Goal: Check status: Check status

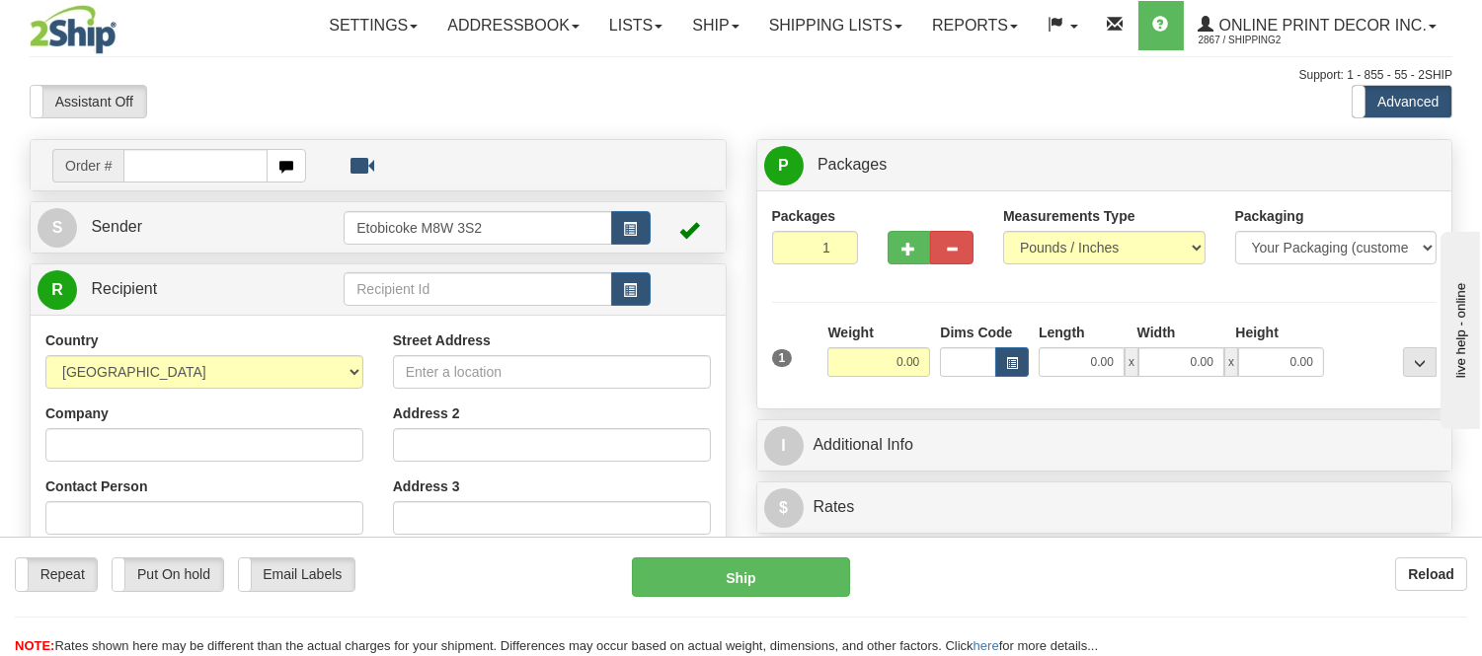
click at [841, 69] on div "Support: 1 - 855 - 55 - 2SHIP" at bounding box center [741, 75] width 1423 height 17
click at [874, 23] on link "Shipping lists" at bounding box center [835, 25] width 163 height 49
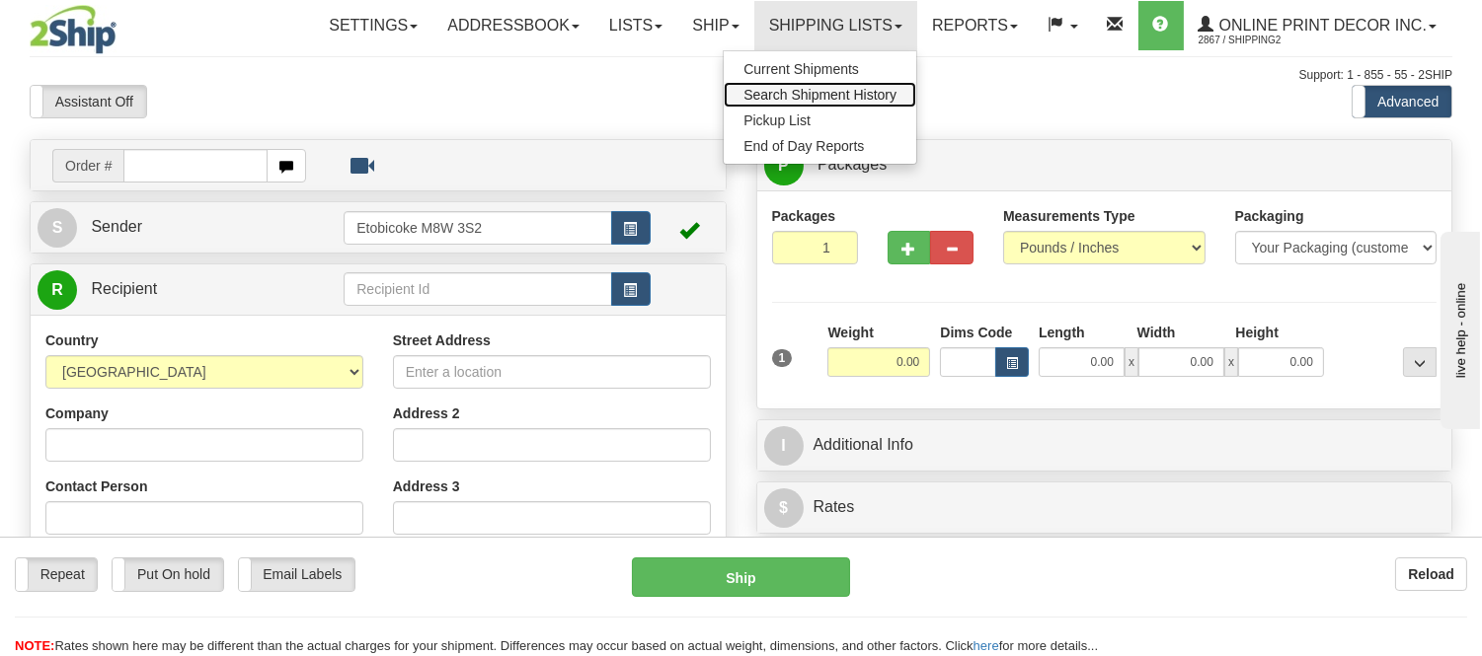
click at [844, 90] on span "Search Shipment History" at bounding box center [819, 95] width 153 height 16
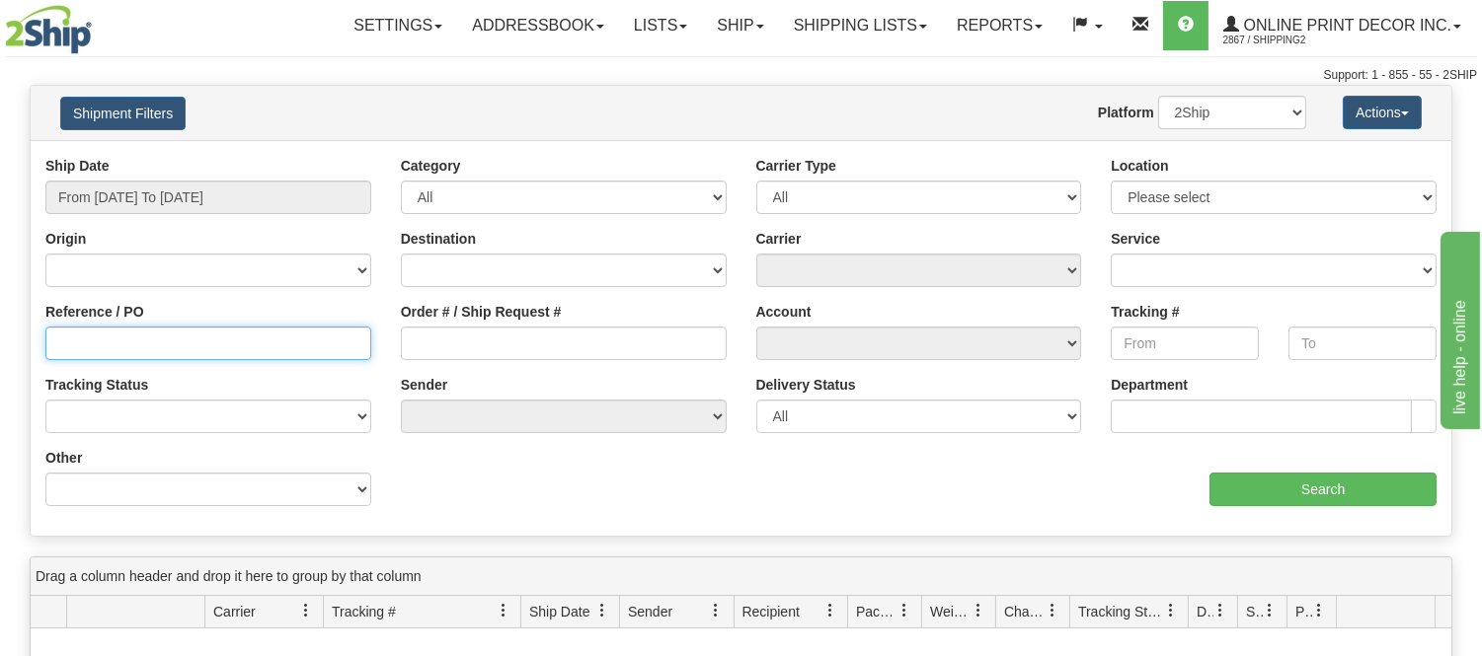
click at [123, 343] on input "Reference / PO" at bounding box center [208, 344] width 326 height 34
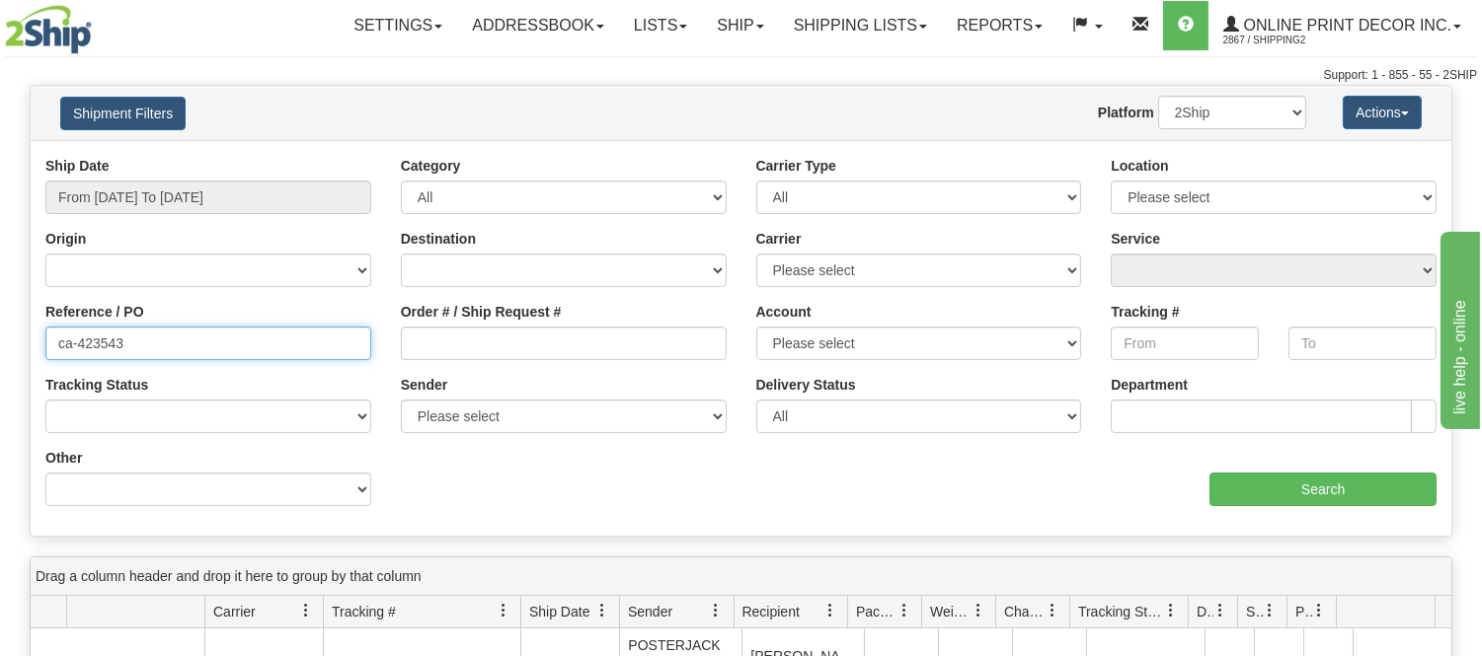
scroll to position [110, 0]
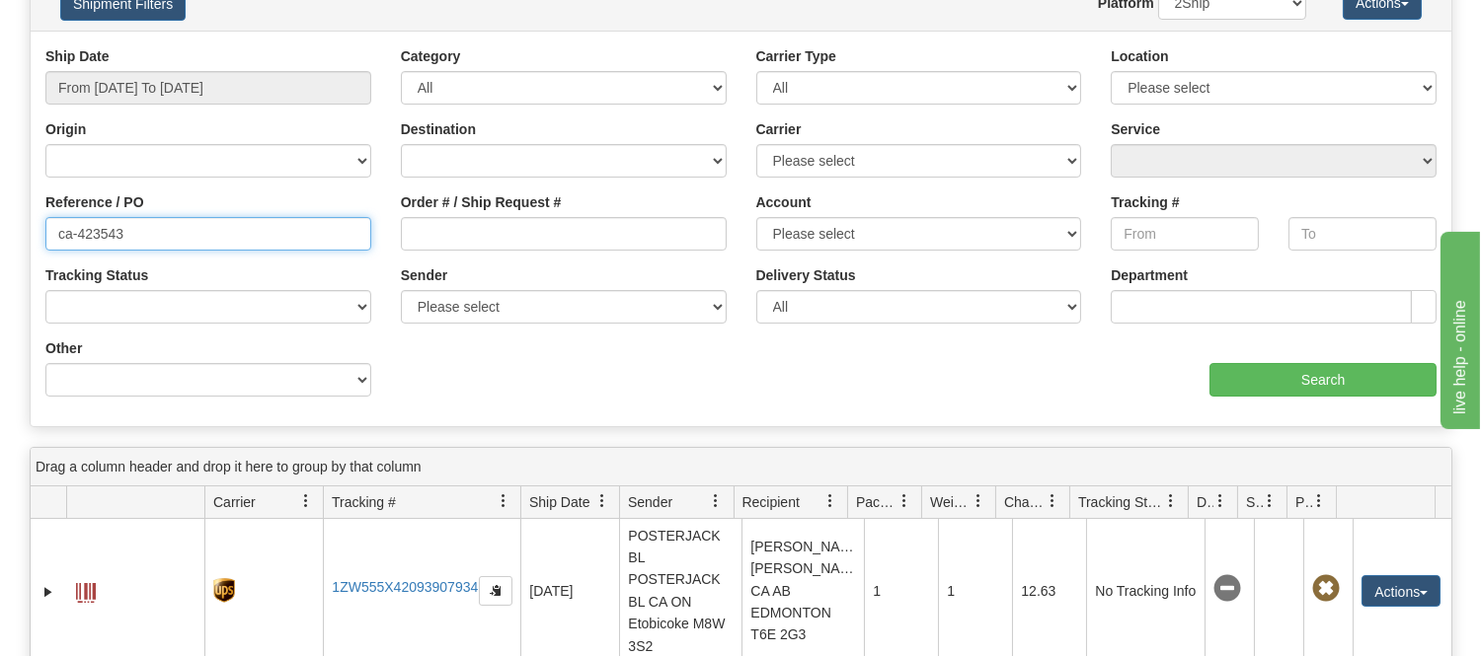
type input "ca-423543"
click at [1370, 398] on div "Ship Date From 09/23/2025 To 09/24/2025 Category All Inbound Outbound Carrier T…" at bounding box center [741, 228] width 1421 height 365
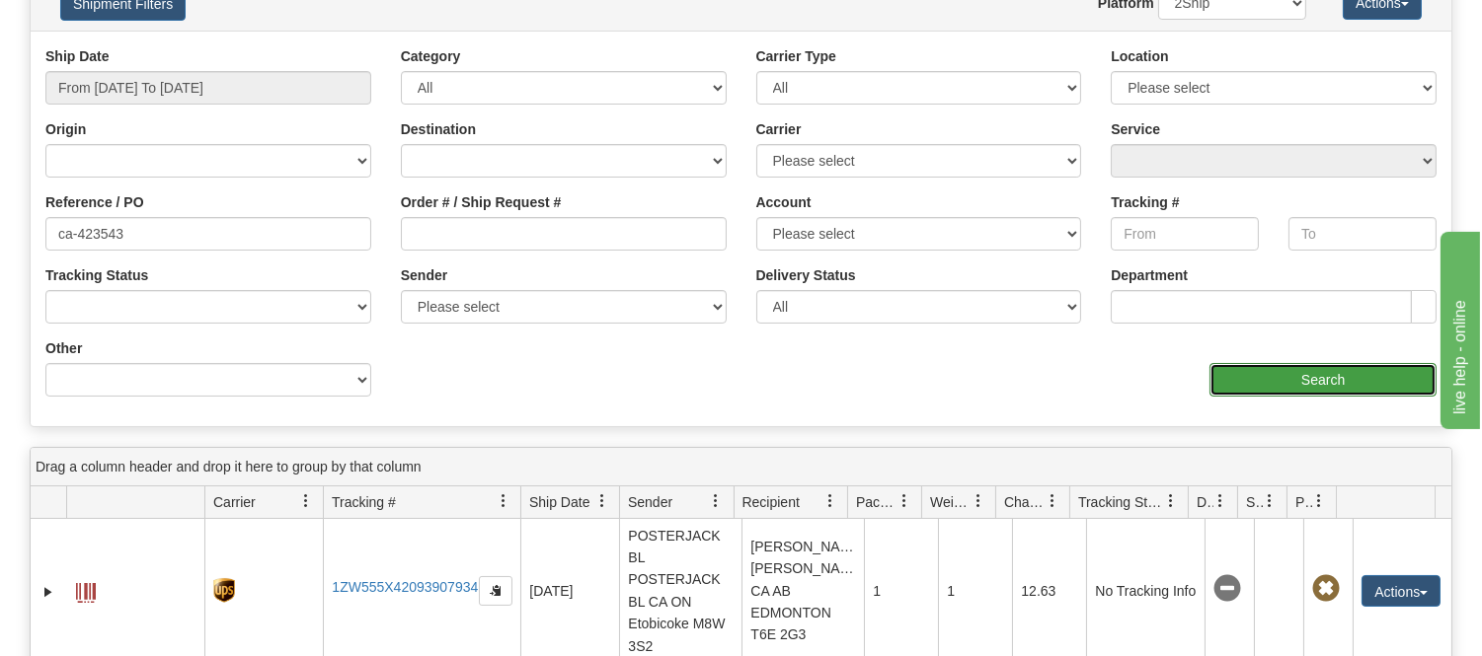
click at [1370, 370] on input "Search" at bounding box center [1322, 380] width 227 height 34
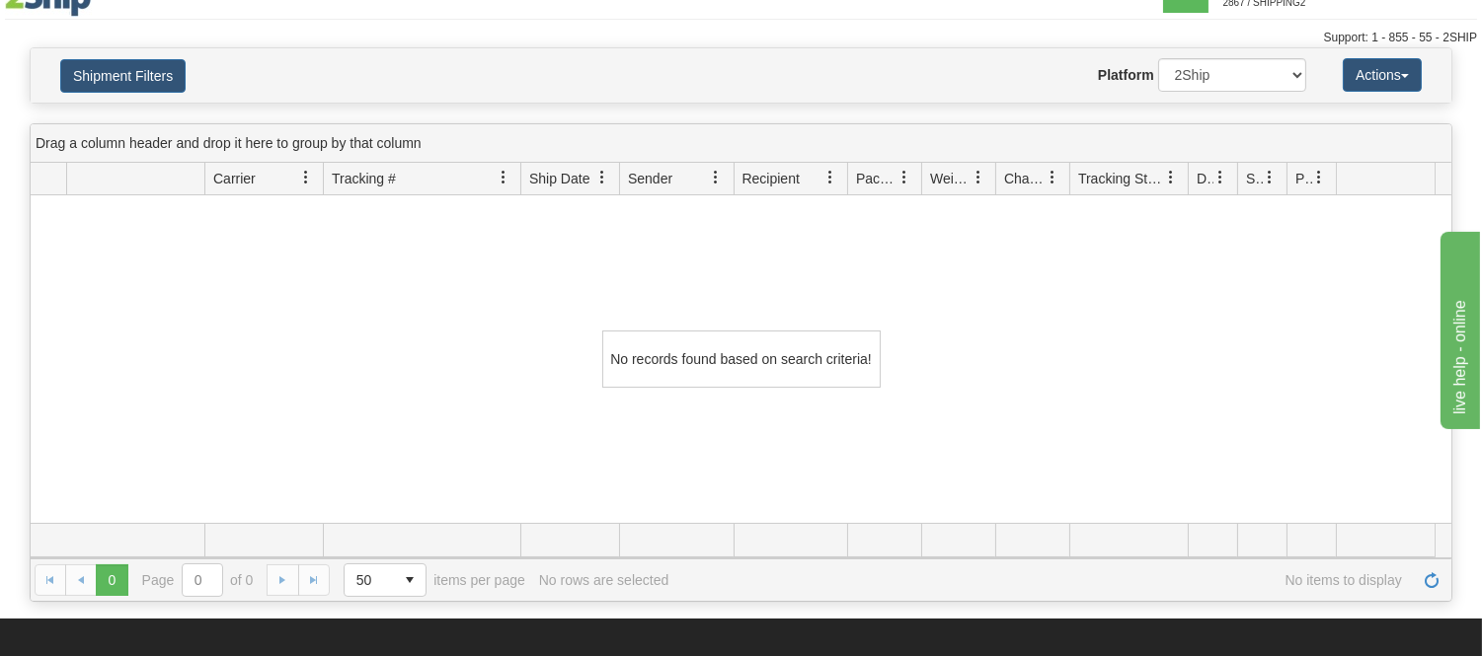
scroll to position [0, 0]
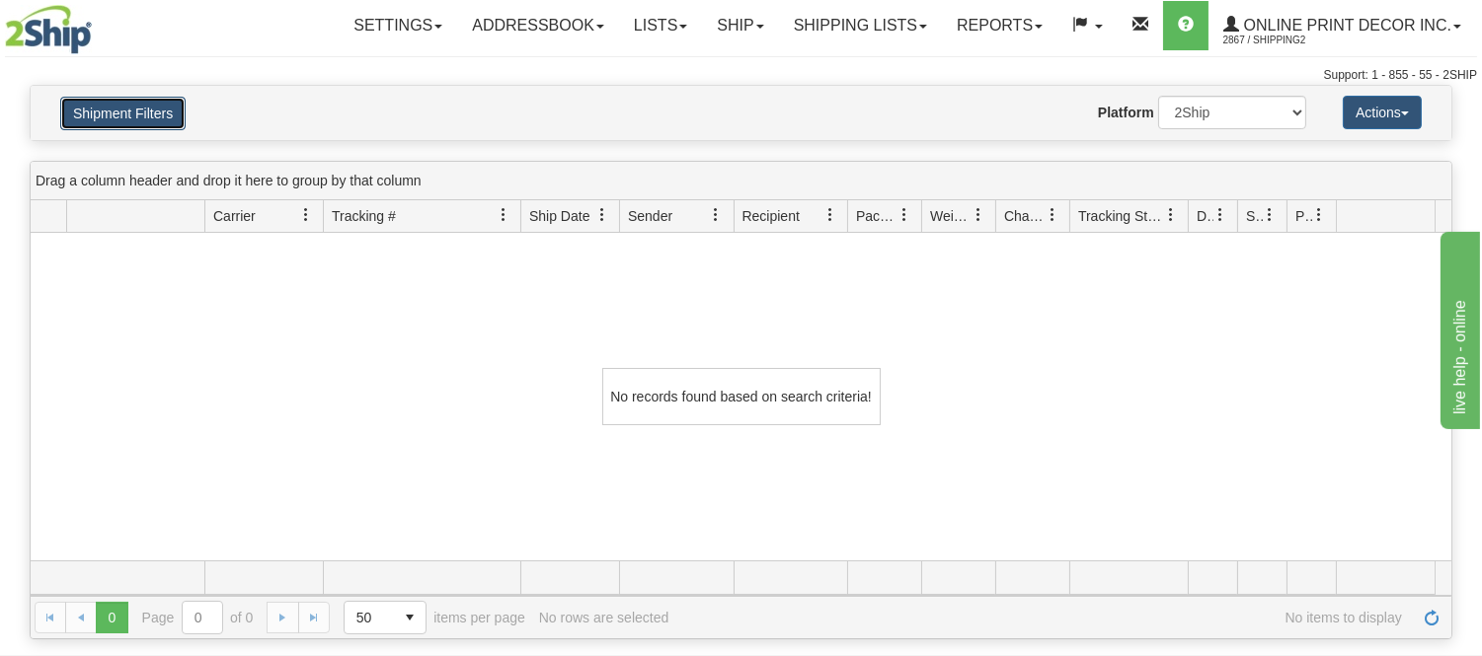
click at [171, 103] on button "Shipment Filters" at bounding box center [122, 114] width 125 height 34
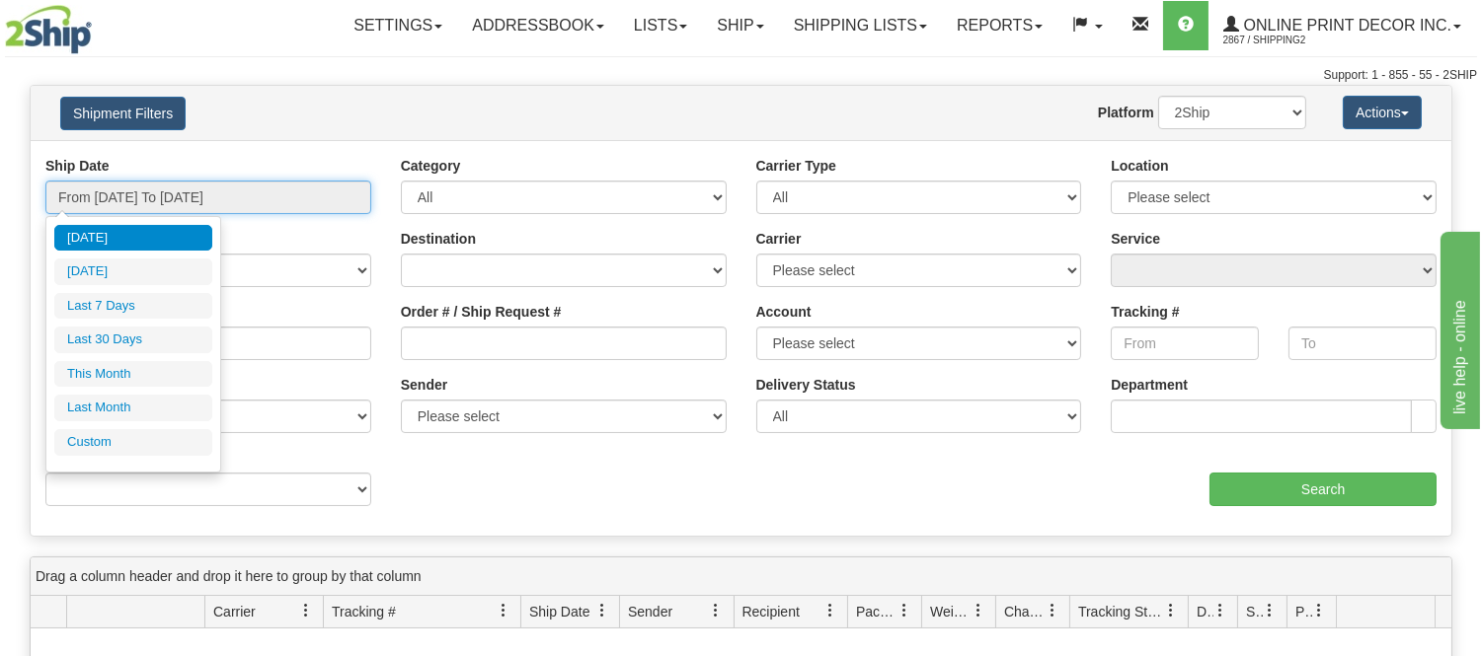
click at [184, 188] on input "From 09/23/2025 To 09/24/2025" at bounding box center [208, 198] width 326 height 34
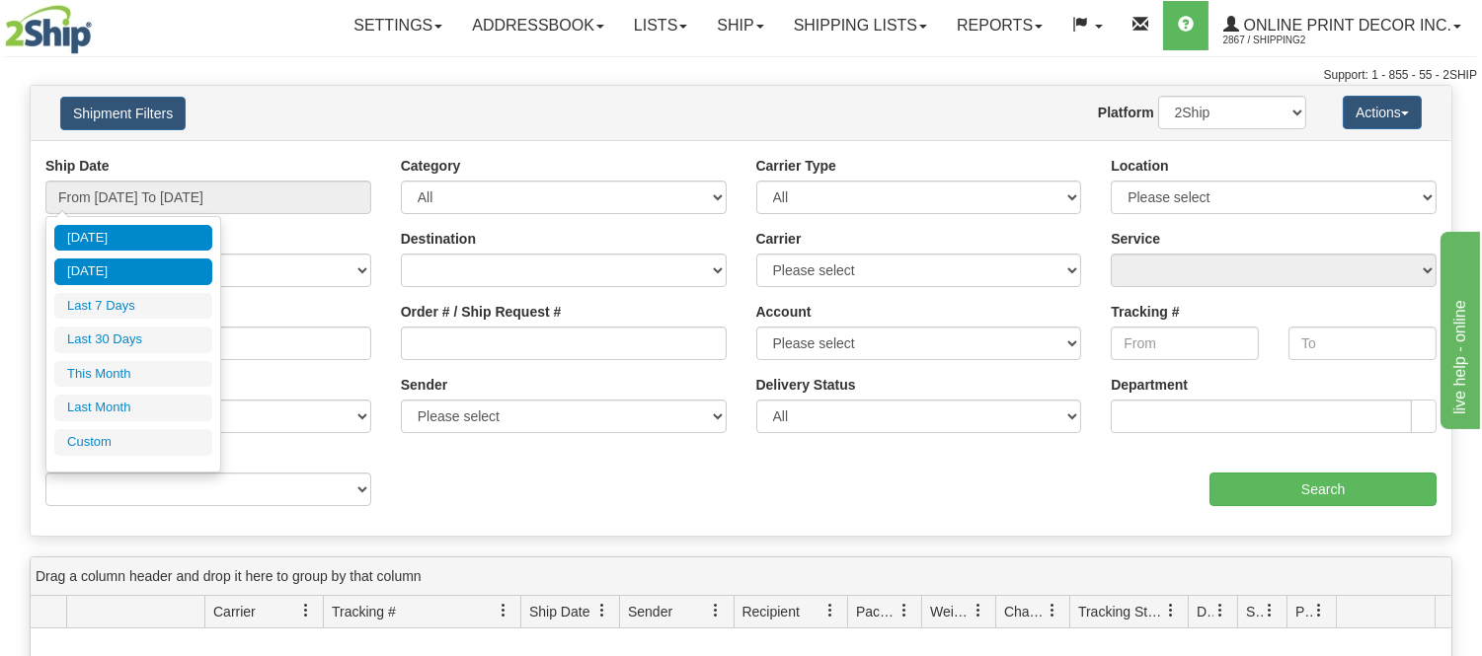
click at [143, 259] on li "Yesterday" at bounding box center [133, 272] width 158 height 27
type input "From 09/23/2025 To 09/23/2025"
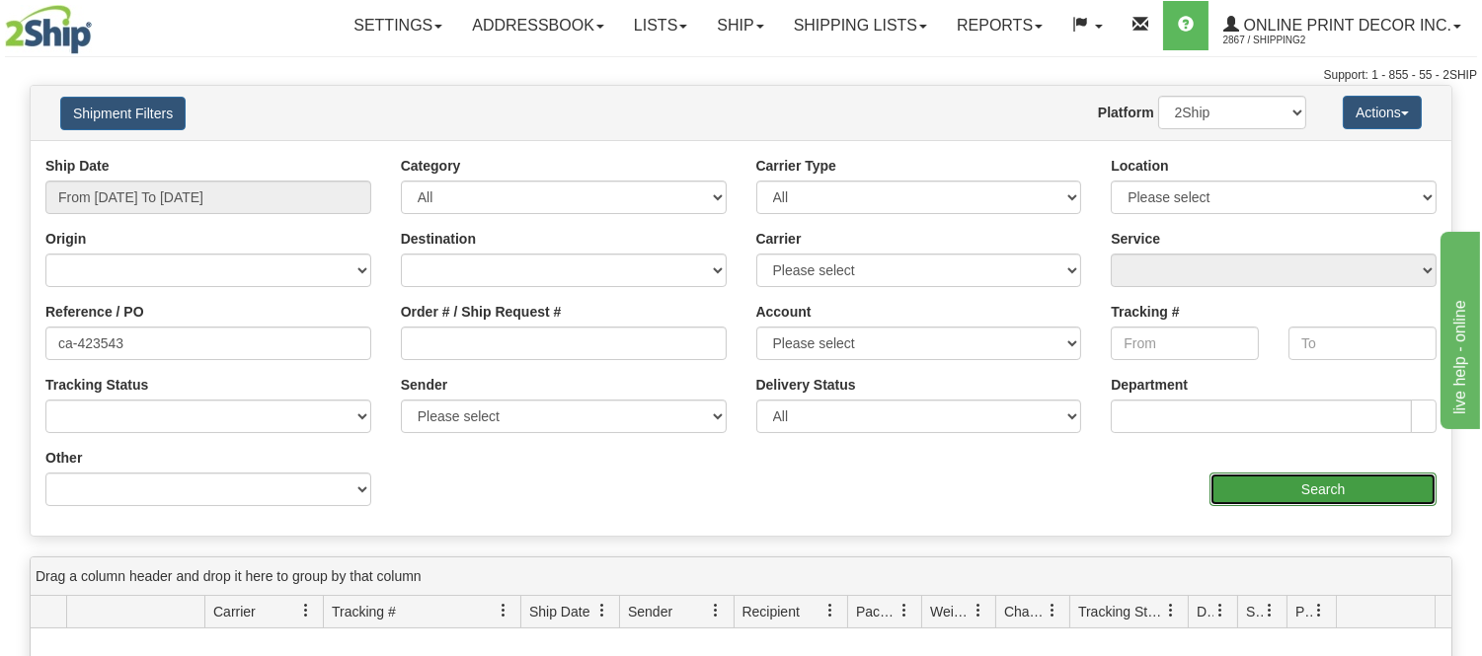
click at [1273, 501] on input "Search" at bounding box center [1322, 490] width 227 height 34
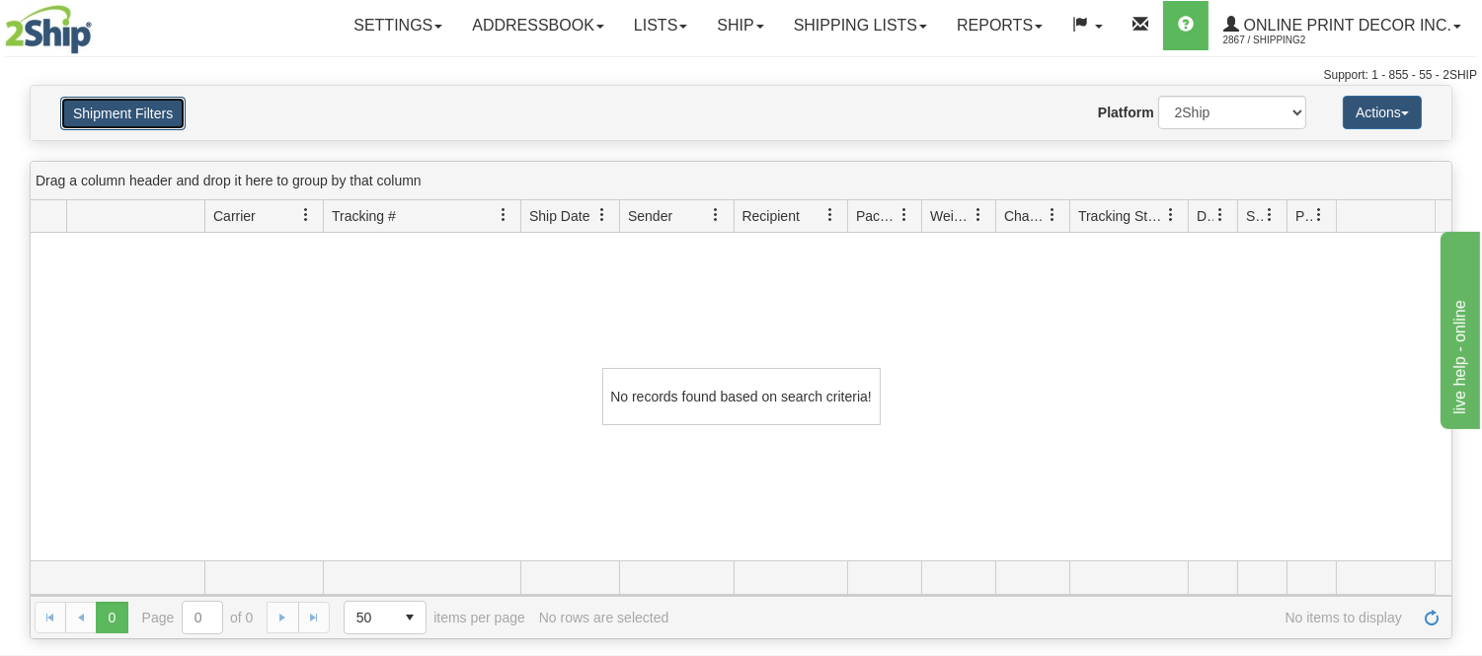
click at [141, 110] on button "Shipment Filters" at bounding box center [122, 114] width 125 height 34
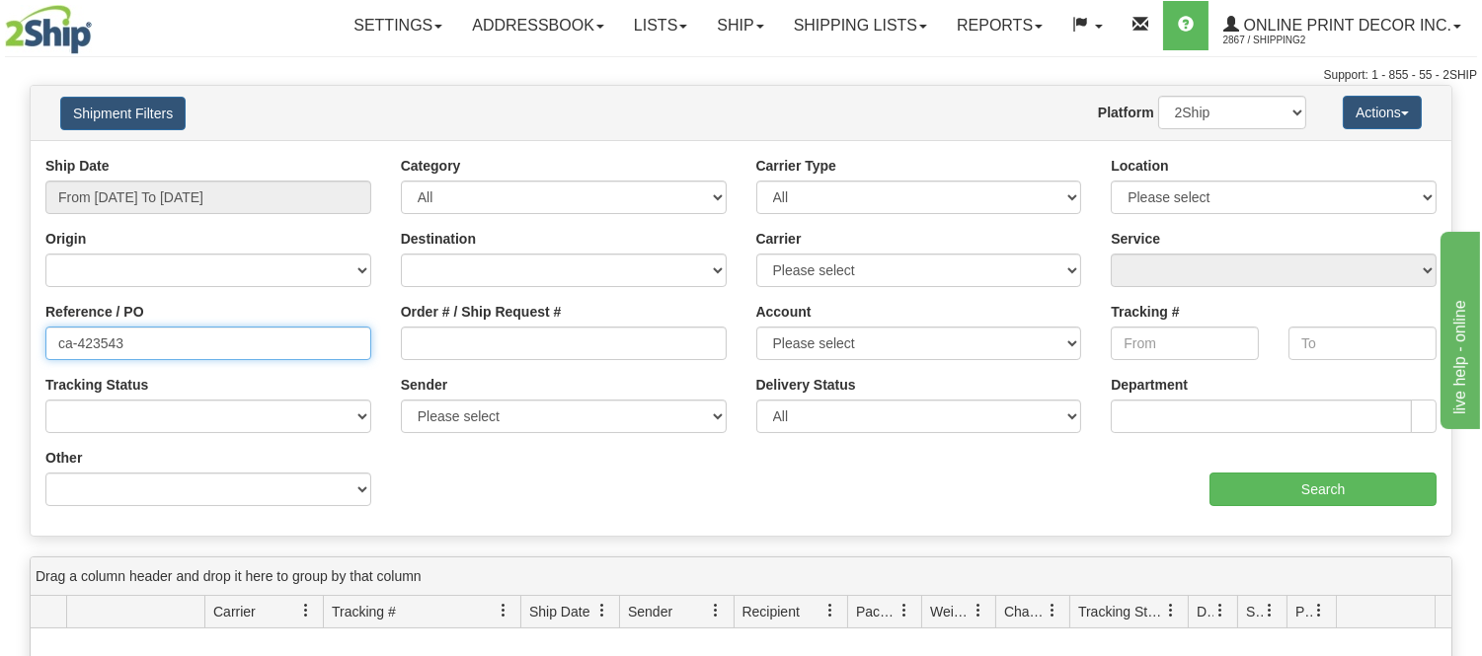
drag, startPoint x: 182, startPoint y: 336, endPoint x: 0, endPoint y: 319, distance: 182.4
click at [0, 319] on div "Please wait... × Confirm Delete Delete Cancel × Confirm Delete Yes No Cancel × …" at bounding box center [741, 560] width 1482 height 951
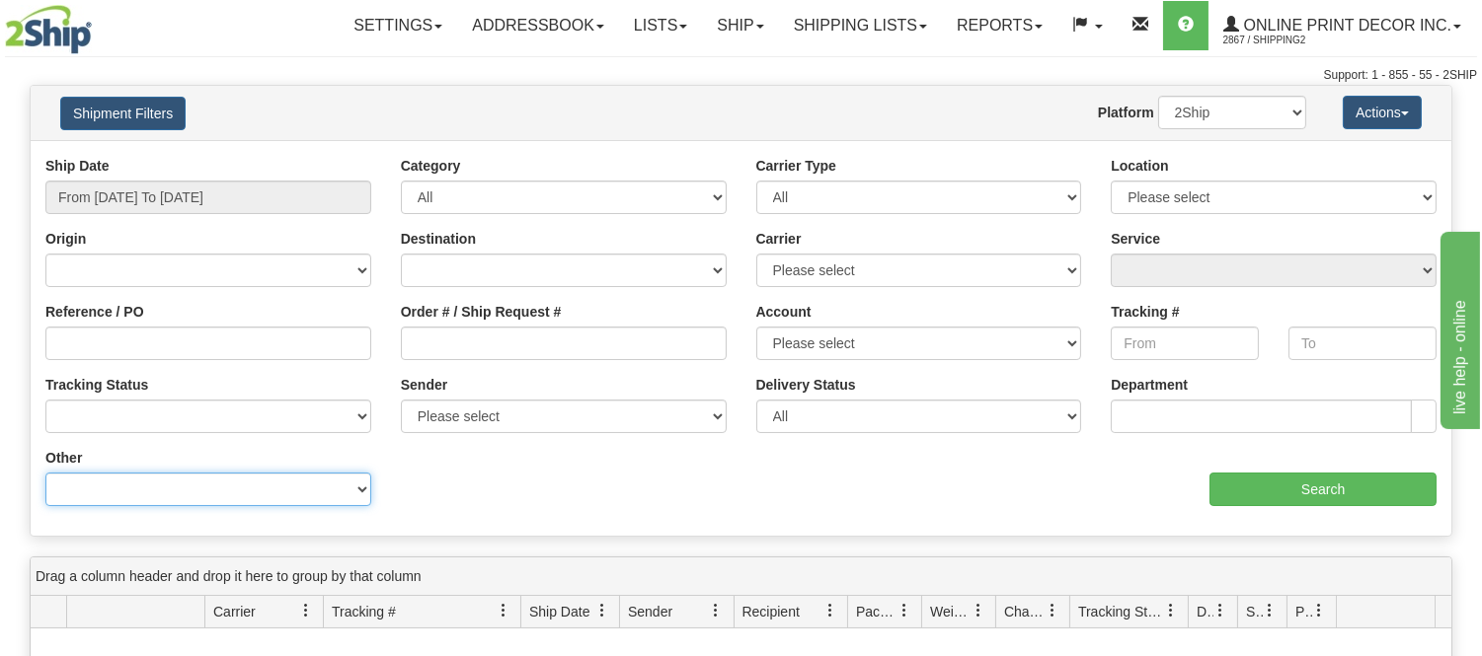
click at [131, 485] on select "Billing Account # Billing Type BOL # (LTL) Commodity Or Documents Consolidation…" at bounding box center [208, 490] width 326 height 34
select select "Recipient_ZIP"
click at [45, 473] on select "Billing Account # Billing Type BOL # (LTL) Commodity Or Documents Consolidation…" at bounding box center [208, 490] width 326 height 34
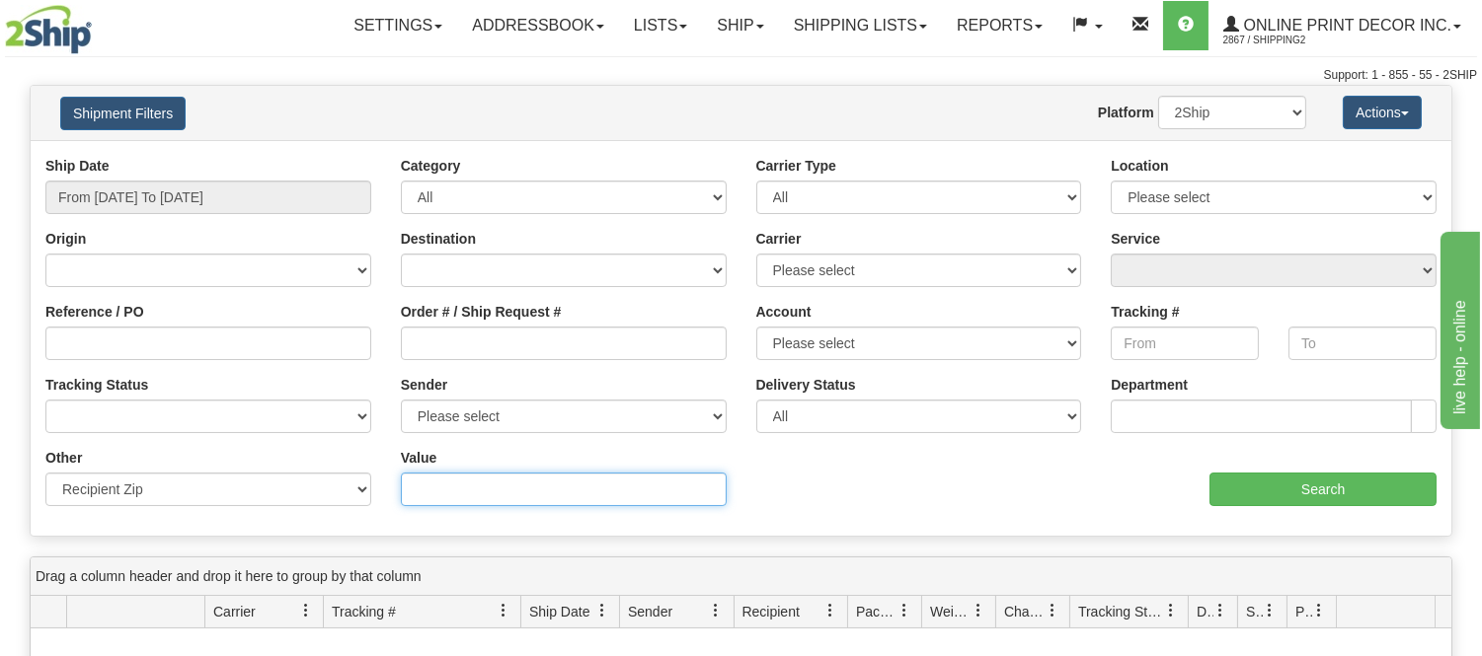
click at [461, 488] on input "Value" at bounding box center [564, 490] width 326 height 34
type input "v6n 1w4"
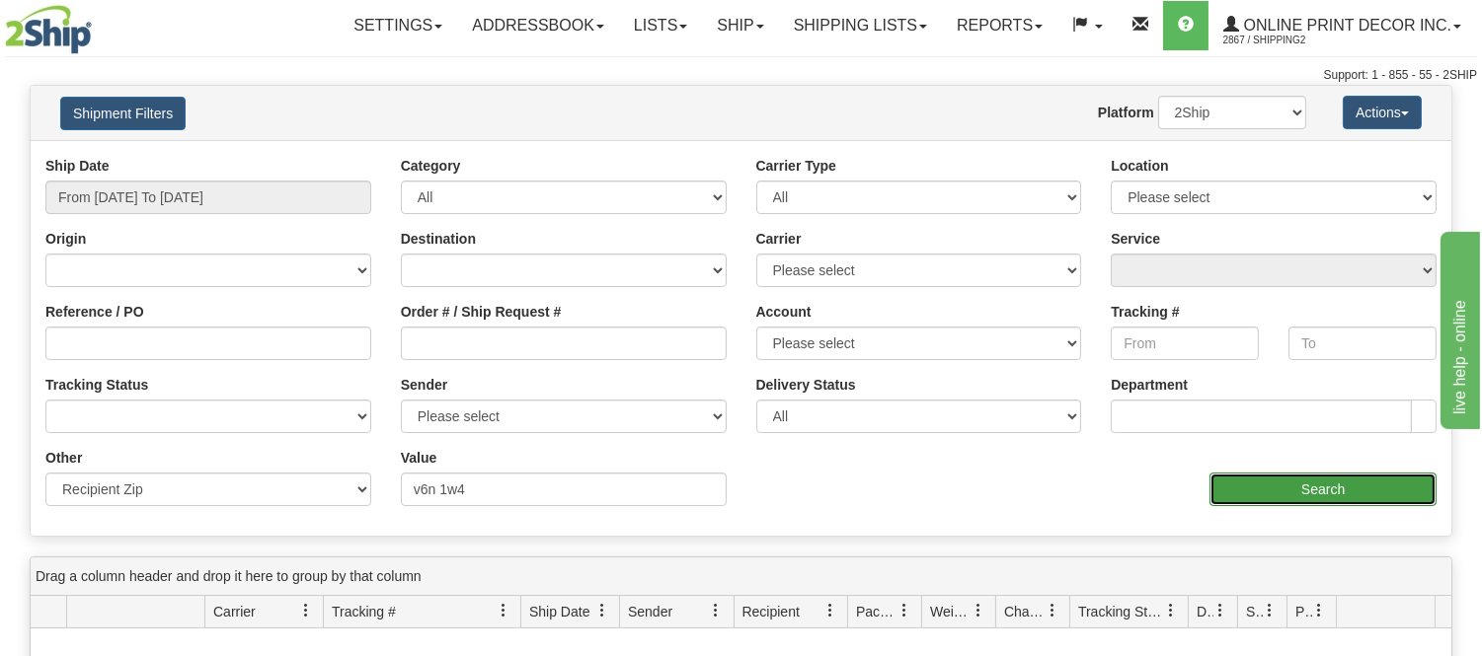
click at [1283, 476] on input "Search" at bounding box center [1322, 490] width 227 height 34
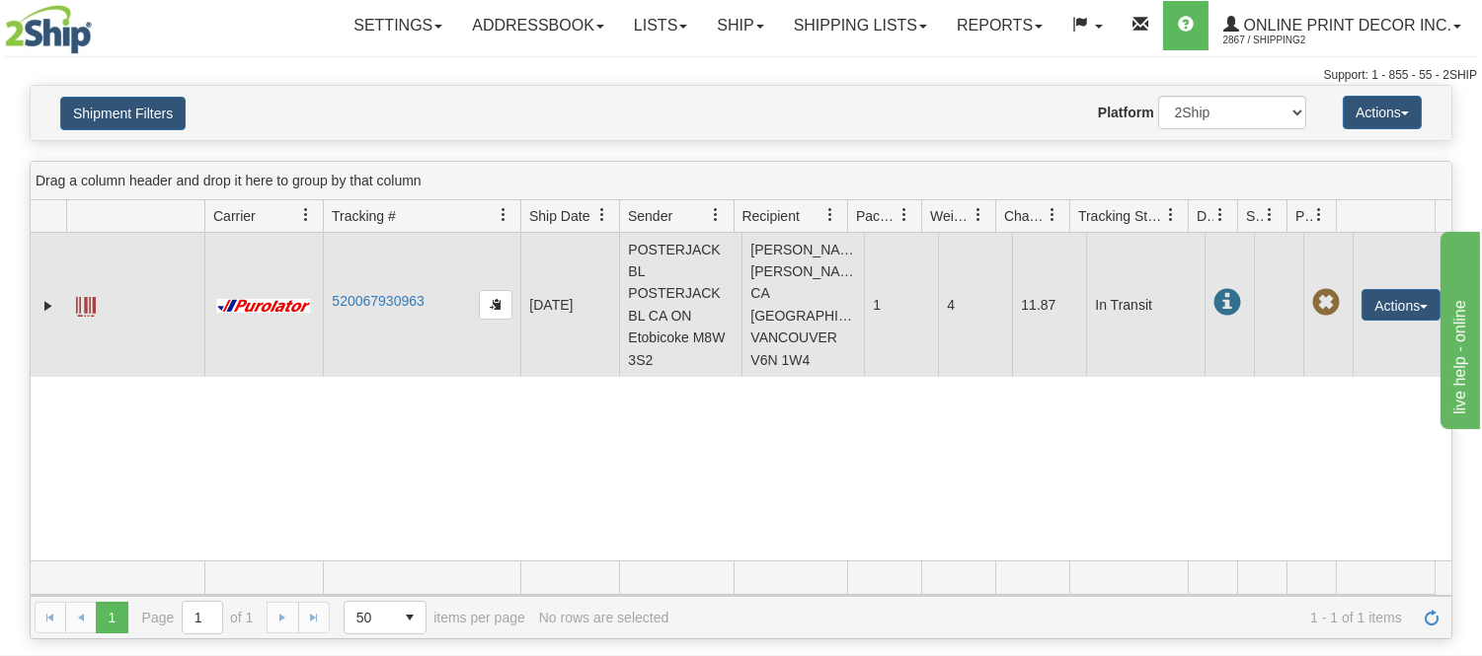
click at [94, 299] on span at bounding box center [86, 307] width 20 height 20
